Goal: Task Accomplishment & Management: Manage account settings

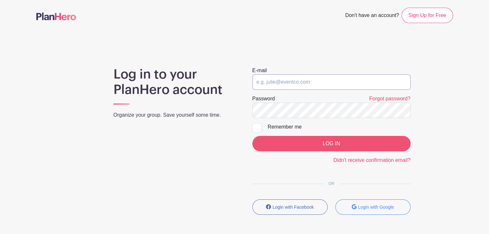
type input "[EMAIL_ADDRESS][DOMAIN_NAME]"
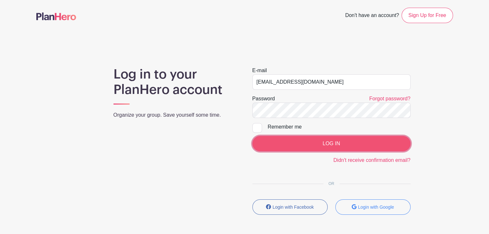
click at [351, 144] on input "LOG IN" at bounding box center [331, 143] width 158 height 15
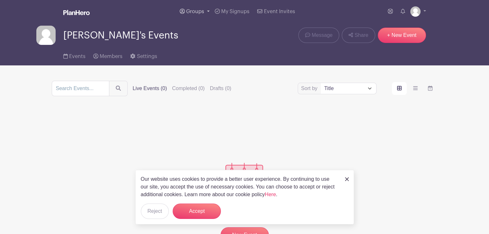
click at [202, 11] on span "Groups" at bounding box center [195, 11] width 18 height 5
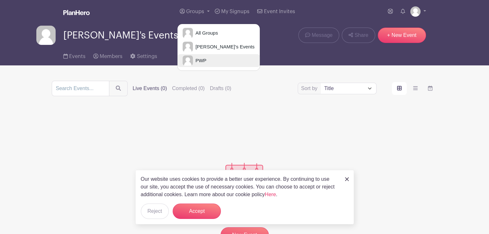
click at [203, 61] on span "PWP" at bounding box center [199, 60] width 13 height 7
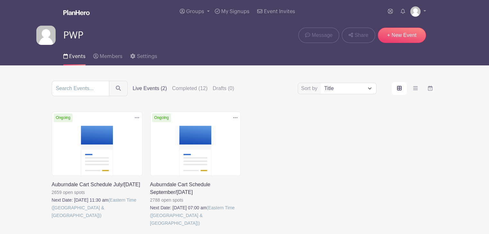
click at [150, 227] on link at bounding box center [150, 227] width 0 height 0
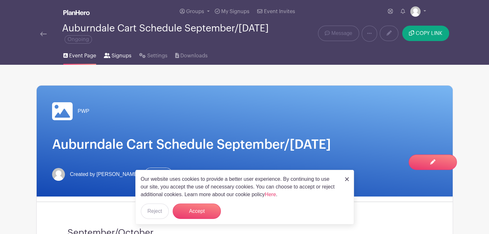
click at [116, 54] on span "Signups" at bounding box center [121, 56] width 20 height 8
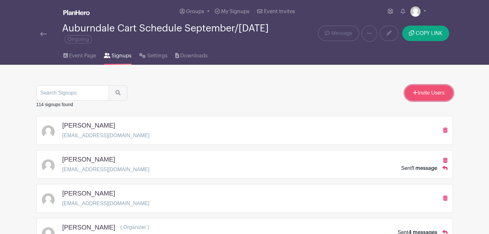
click at [443, 90] on link "Invite Users" at bounding box center [428, 92] width 48 height 15
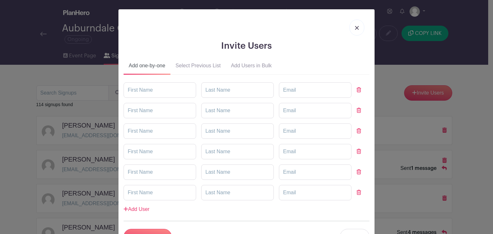
click at [197, 66] on button "Select Previous List" at bounding box center [199, 66] width 56 height 15
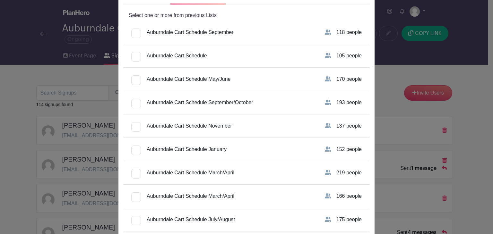
scroll to position [71, 0]
click at [136, 79] on div at bounding box center [136, 80] width 10 height 10
click at [136, 79] on input "Auburndale Cart Schedule May/June" at bounding box center [133, 77] width 4 height 4
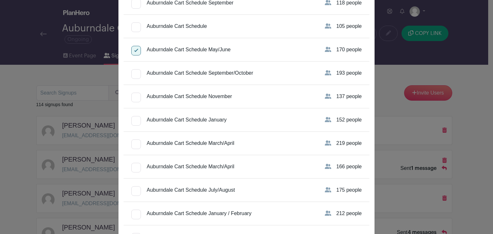
scroll to position [93, 0]
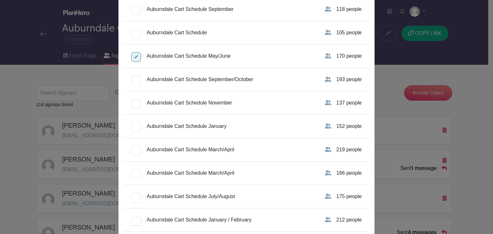
click at [134, 56] on div at bounding box center [136, 57] width 10 height 10
click at [134, 56] on input "Auburndale Cart Schedule May/June" at bounding box center [133, 54] width 4 height 4
checkbox input "false"
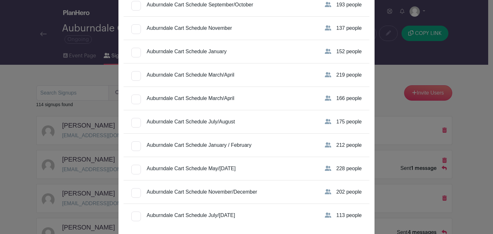
scroll to position [206, 0]
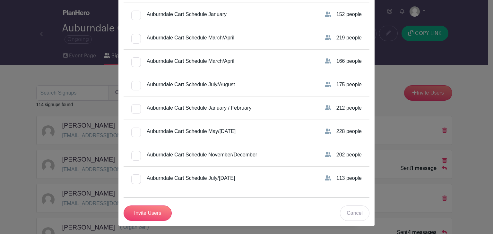
click at [132, 91] on div at bounding box center [136, 86] width 10 height 10
click at [132, 85] on input "Auburndale Cart Schedule July/August" at bounding box center [133, 83] width 4 height 4
checkbox input "true"
click at [145, 213] on input "Invite Users" at bounding box center [148, 213] width 48 height 15
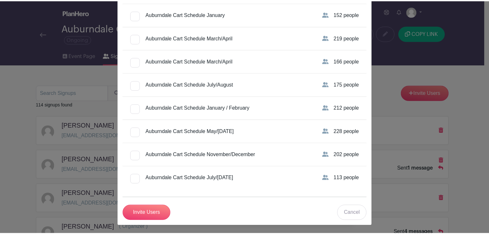
click at [195, 216] on button "Accept" at bounding box center [199, 211] width 48 height 15
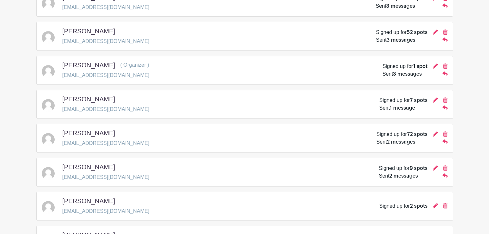
scroll to position [280, 0]
